Goal: Transaction & Acquisition: Purchase product/service

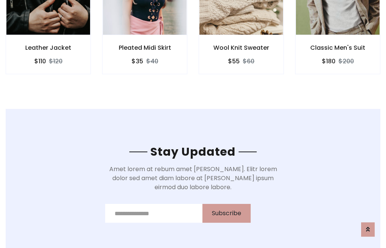
scroll to position [1136, 0]
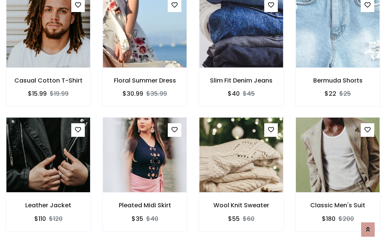
click at [193, 124] on div "Wool Knit Sweater $55 $60" at bounding box center [241, 179] width 97 height 125
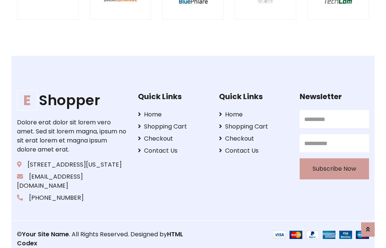
scroll to position [1436, 0]
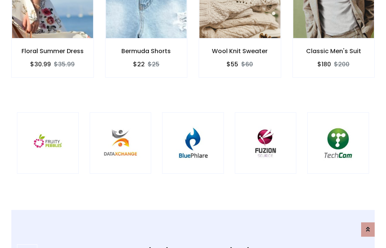
click at [193, 124] on img at bounding box center [193, 143] width 43 height 43
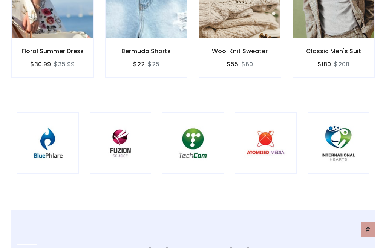
click at [193, 124] on img at bounding box center [193, 143] width 43 height 43
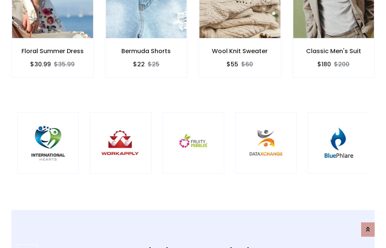
click at [193, 124] on img at bounding box center [193, 143] width 43 height 43
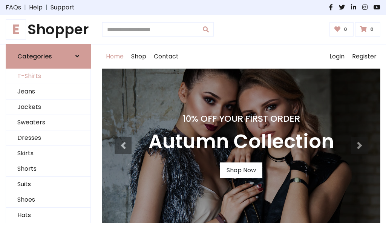
click at [48, 76] on link "T-Shirts" at bounding box center [48, 76] width 84 height 15
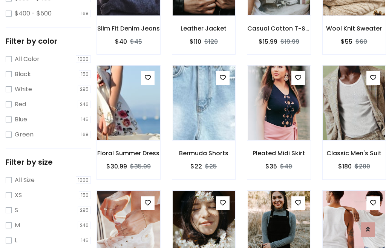
scroll to position [70, 0]
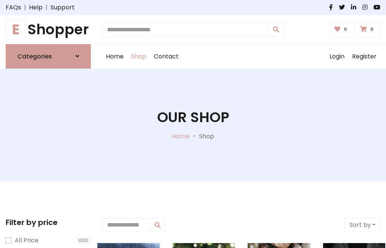
click at [48, 29] on h1 "E Shopper" at bounding box center [48, 29] width 85 height 17
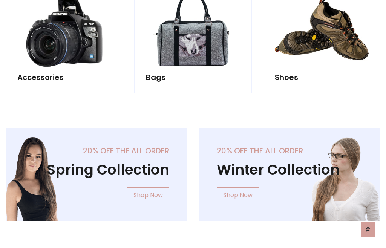
scroll to position [733, 0]
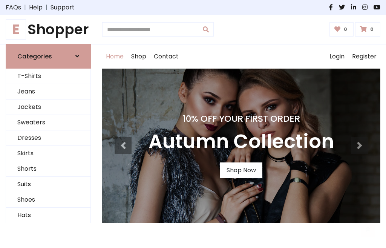
scroll to position [247, 0]
